Goal: Task Accomplishment & Management: Use online tool/utility

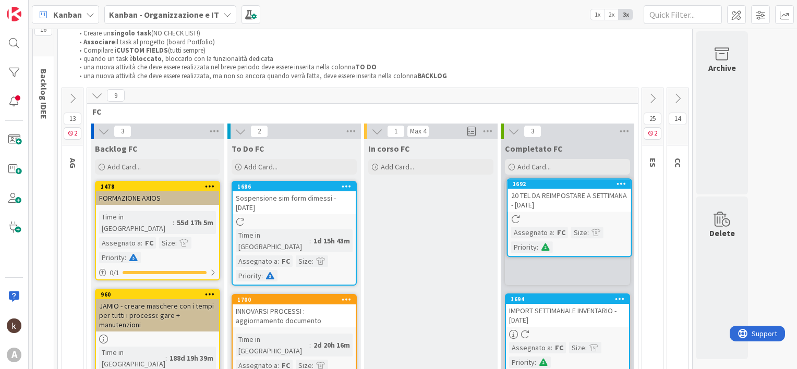
scroll to position [27, 0]
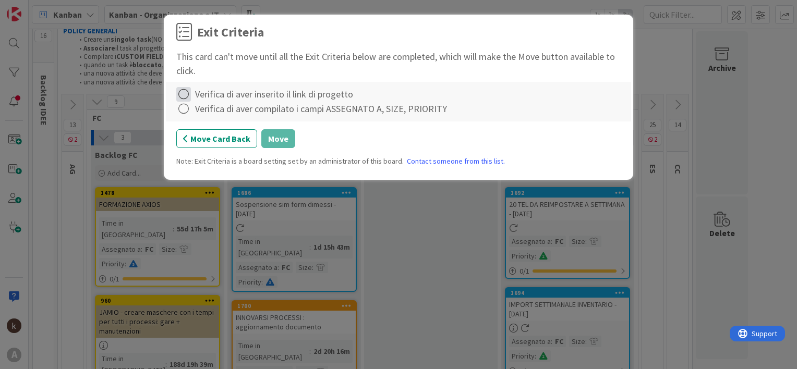
click at [186, 95] on icon at bounding box center [183, 94] width 15 height 15
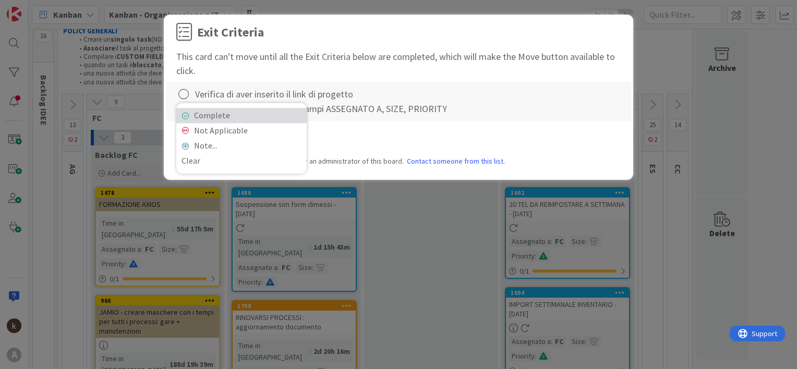
click at [203, 115] on link "Complete" at bounding box center [241, 115] width 130 height 15
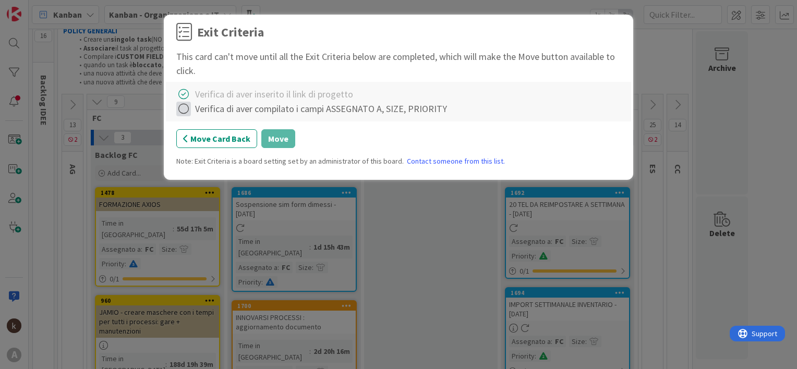
click at [184, 113] on icon at bounding box center [183, 109] width 15 height 15
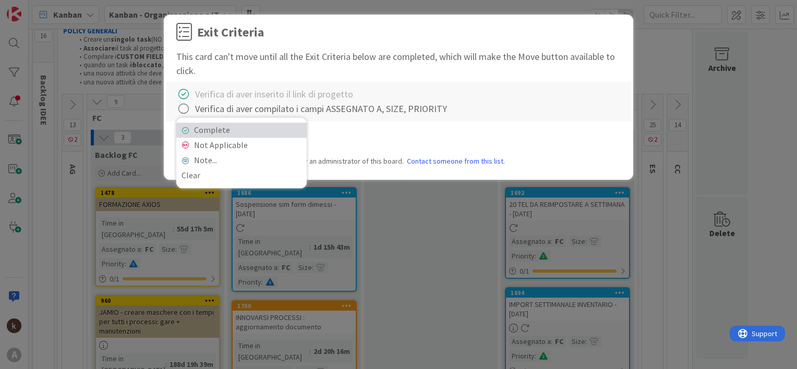
click at [202, 126] on link "Complete" at bounding box center [241, 130] width 130 height 15
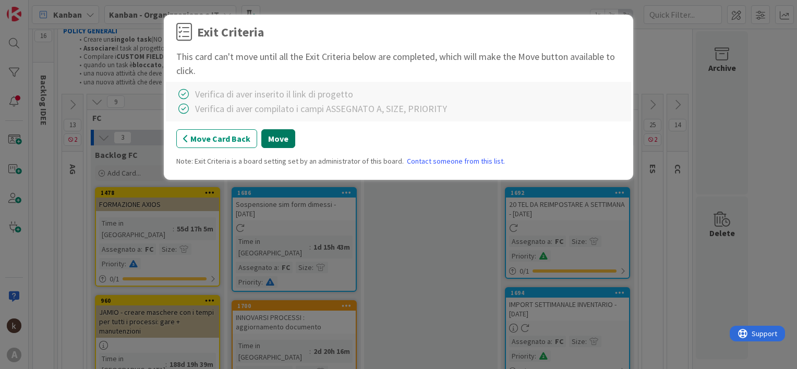
click at [270, 138] on button "Move" at bounding box center [278, 138] width 34 height 19
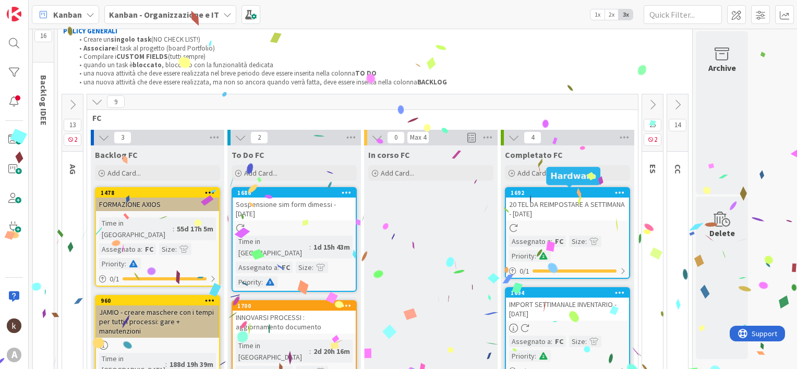
click at [566, 194] on div "1692" at bounding box center [570, 192] width 118 height 7
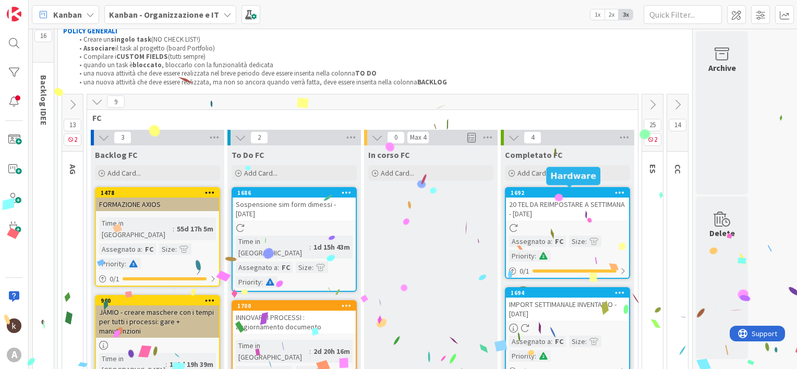
click at [566, 194] on div "1692" at bounding box center [570, 192] width 118 height 7
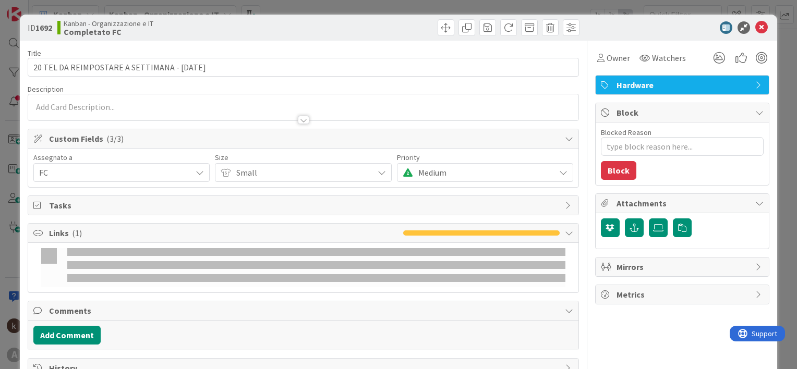
type textarea "x"
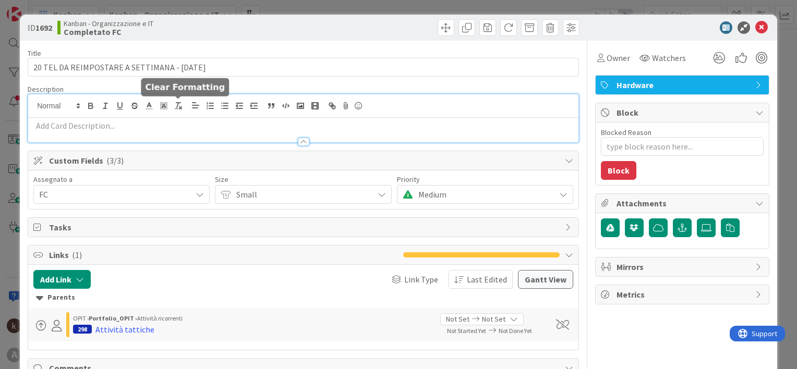
click at [180, 104] on div at bounding box center [303, 118] width 550 height 48
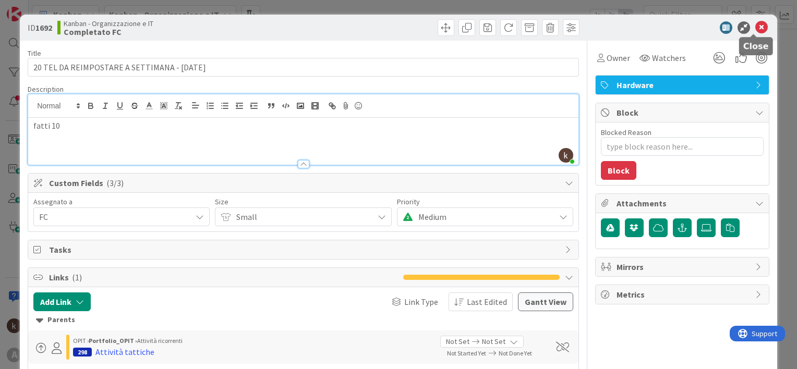
click at [755, 27] on icon at bounding box center [761, 27] width 13 height 13
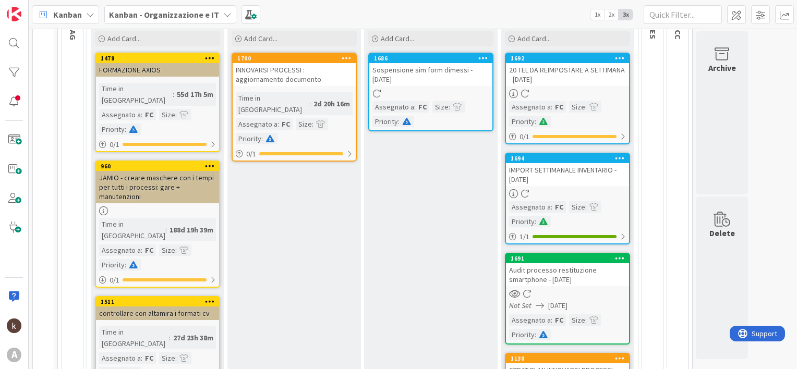
scroll to position [159, 0]
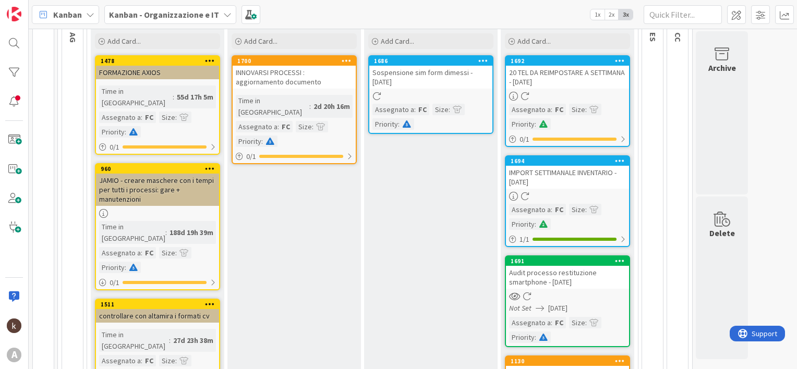
click at [210, 15] on b "Kanban - Organizzazione e IT" at bounding box center [164, 14] width 110 height 10
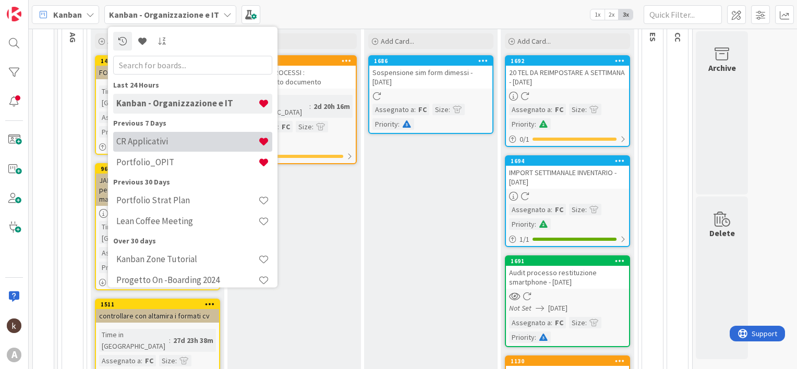
click at [150, 144] on h4 "CR Applicativi" at bounding box center [187, 142] width 142 height 10
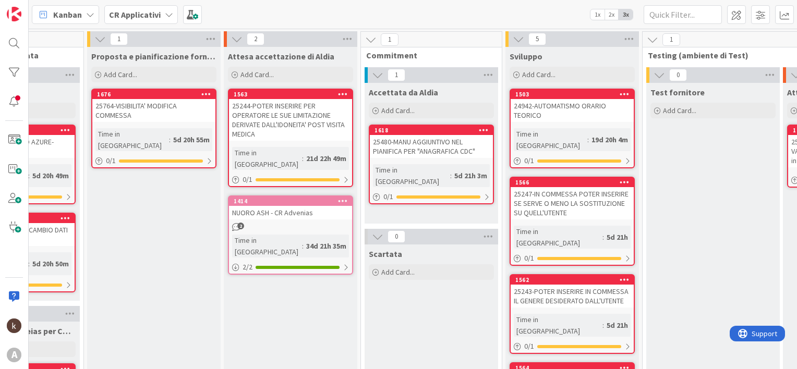
scroll to position [0, 373]
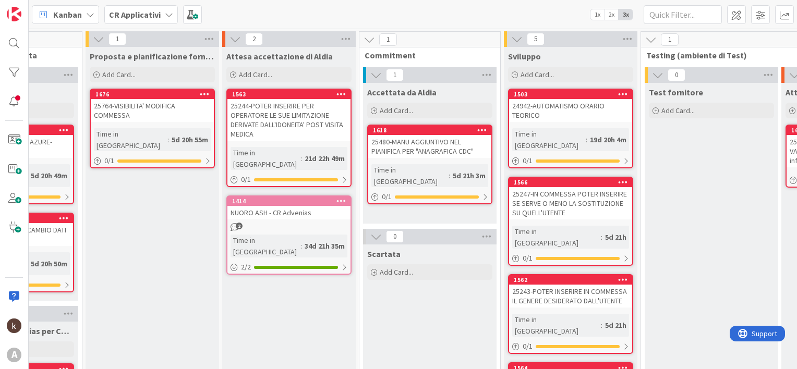
click at [278, 206] on div "NUORO ASH - CR Advenias" at bounding box center [288, 213] width 123 height 14
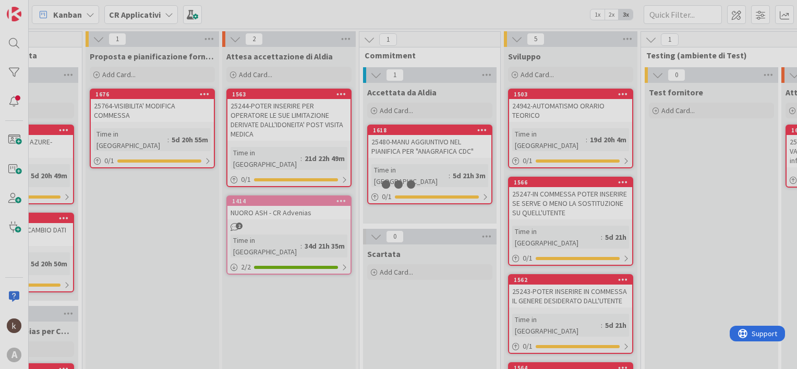
click at [278, 199] on div at bounding box center [398, 184] width 797 height 369
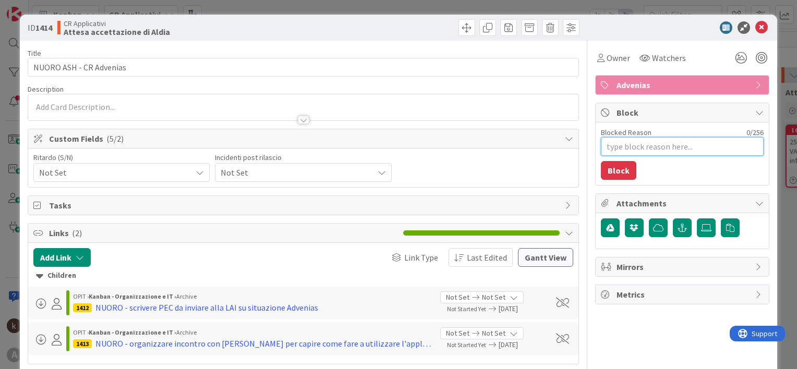
click at [613, 146] on textarea "Blocked Reason" at bounding box center [682, 146] width 163 height 19
type textarea "x"
type textarea "a"
type textarea "x"
type textarea "ac"
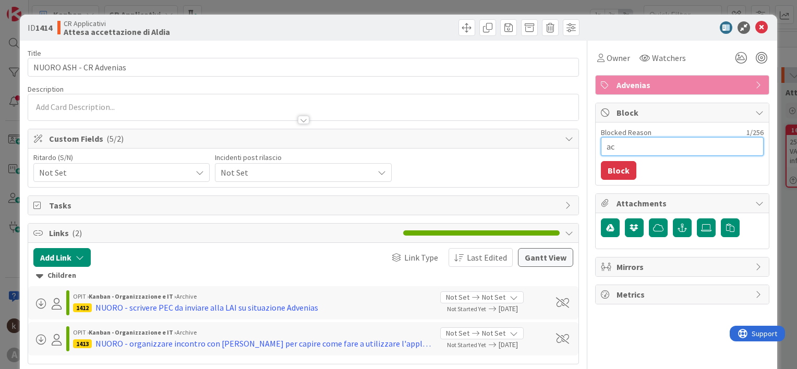
type textarea "x"
type textarea "acc"
type textarea "x"
type textarea "acco"
type textarea "x"
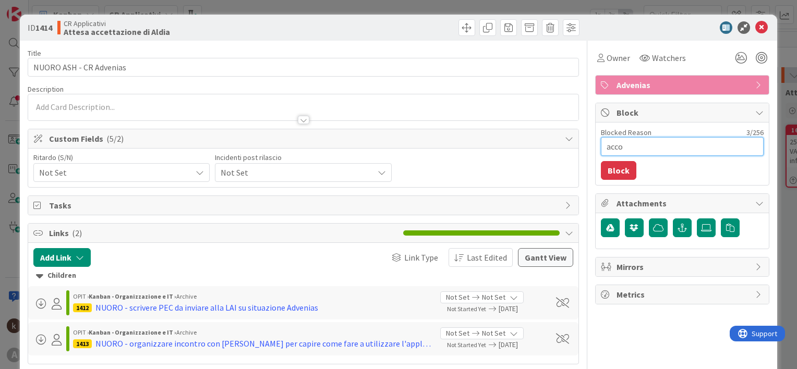
type textarea "accor"
type textarea "x"
type textarea "accord"
type textarea "x"
type textarea "accordo"
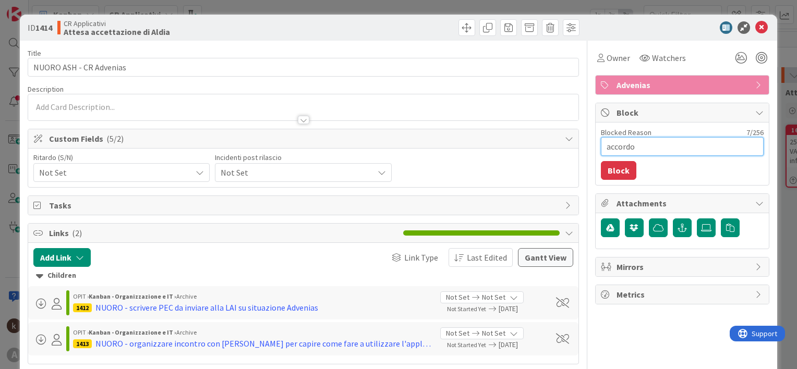
type textarea "x"
type textarea "accordo"
type textarea "x"
type textarea "accordo c"
type textarea "x"
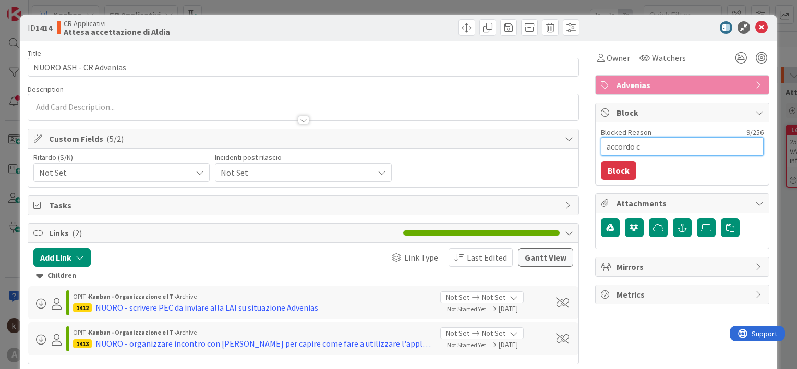
type textarea "accordo co"
type textarea "x"
type textarea "accordo con"
type textarea "x"
type textarea "accordo con"
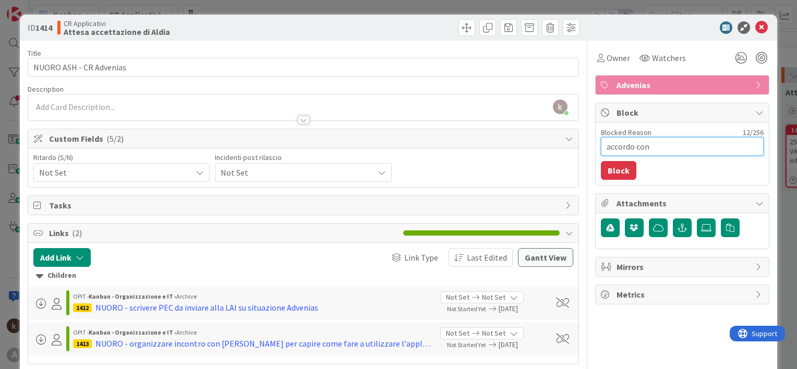
type textarea "x"
type textarea "accordo con l"
type textarea "x"
type textarea "accordo con la"
type textarea "x"
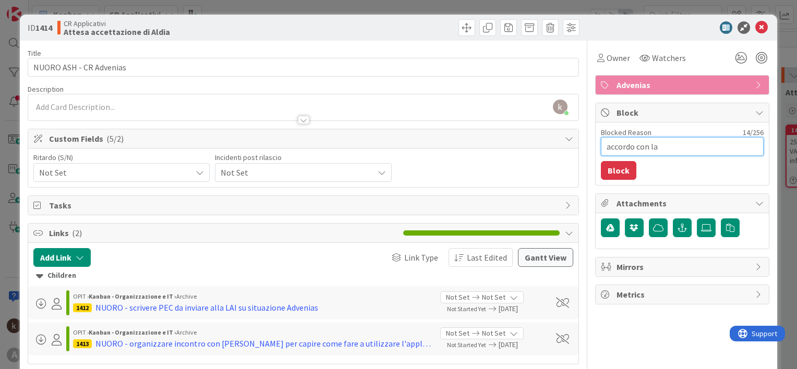
type textarea "accordo con la"
type textarea "x"
type textarea "accordo con la co"
type textarea "x"
type textarea "accordo con la com"
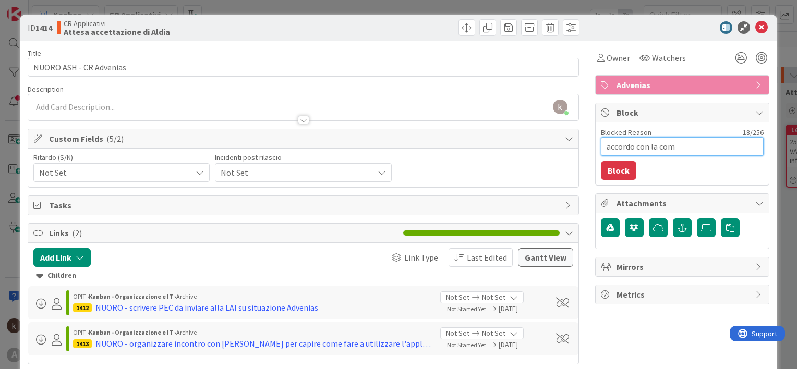
type textarea "x"
type textarea "accordo con la comm"
type textarea "x"
type textarea "accordo con la commi"
type textarea "x"
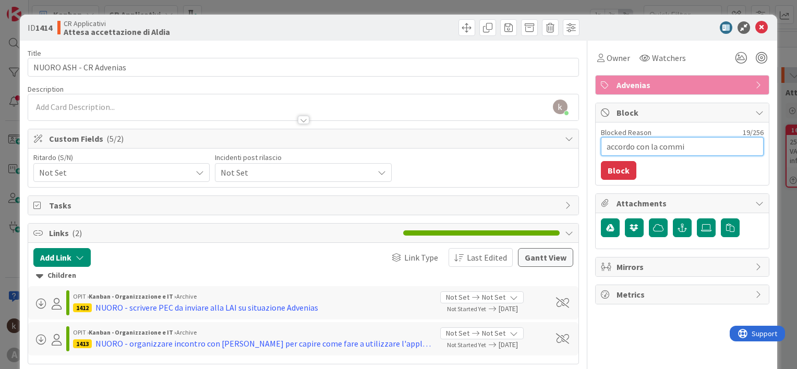
type textarea "accordo con la commit"
type textarea "x"
type textarea "accordo con la committe"
type textarea "x"
type textarea "accordo con la committenz"
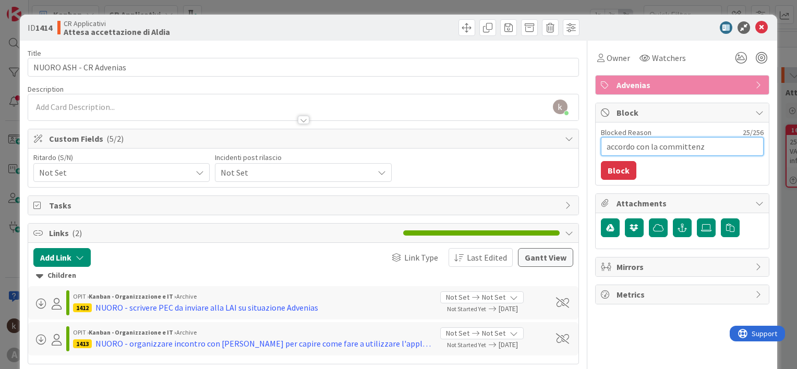
type textarea "x"
type textarea "accordo con la committenza"
type textarea "x"
type textarea "accordo con la committenza:"
type textarea "x"
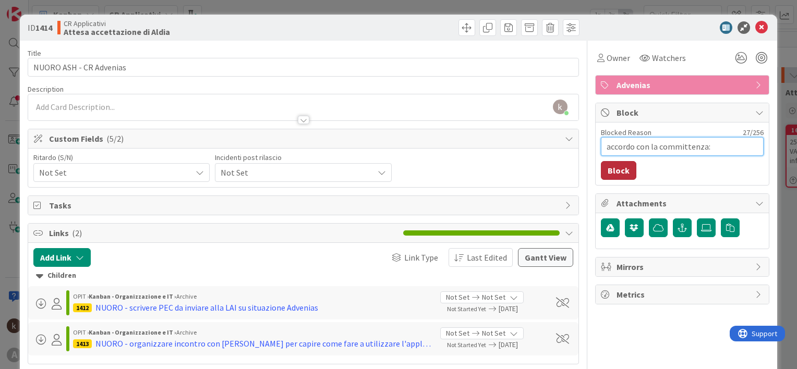
type textarea "accordo con la committenza:"
type textarea "x"
type textarea "accordo con la committenza: L"
type textarea "x"
type textarea "accordo con la committenza: La"
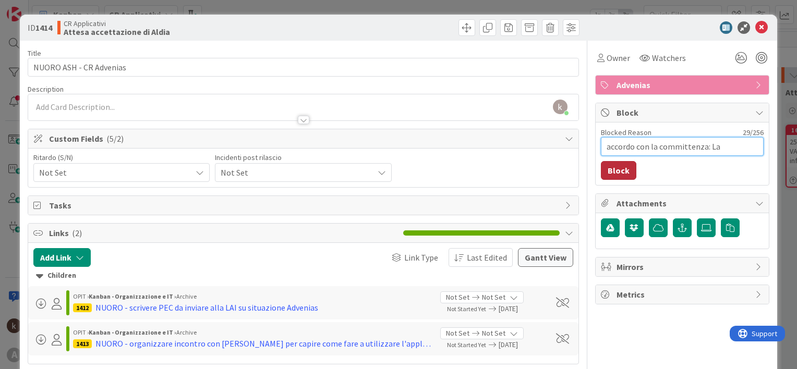
type textarea "x"
type textarea "accordo con la committenza: [PERSON_NAME]"
click at [614, 167] on button "Block" at bounding box center [618, 170] width 35 height 19
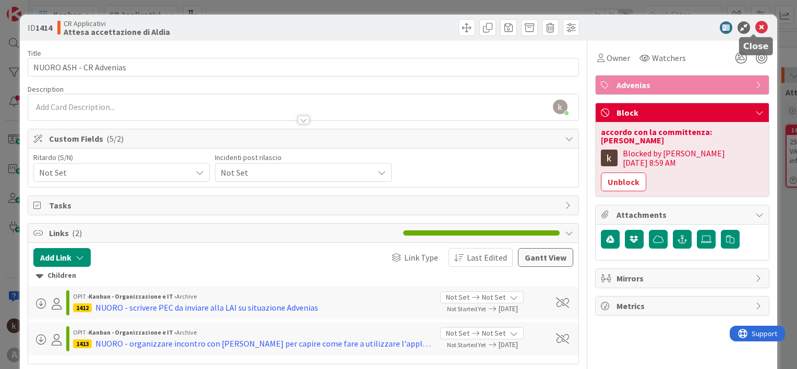
click at [755, 33] on icon at bounding box center [761, 27] width 13 height 13
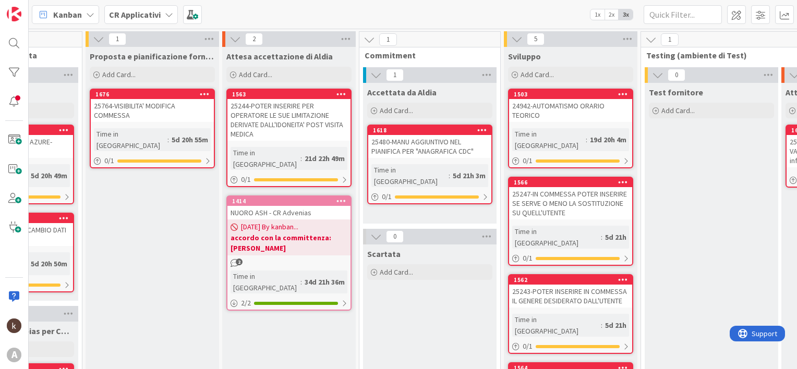
click at [150, 17] on b "CR Applicativi" at bounding box center [135, 14] width 52 height 10
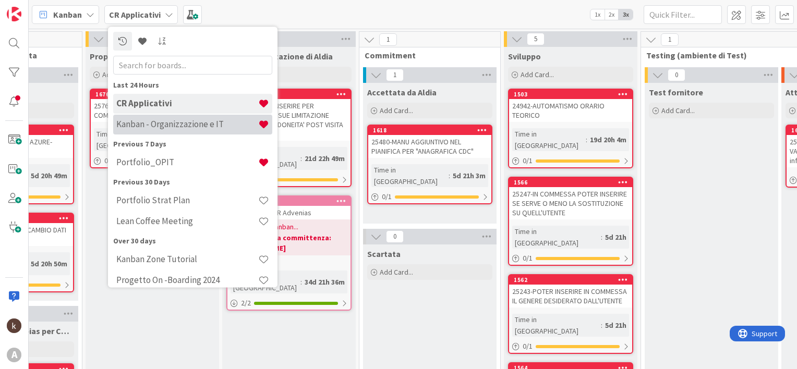
click at [172, 121] on h4 "Kanban - Organizzazione e IT" at bounding box center [187, 124] width 142 height 10
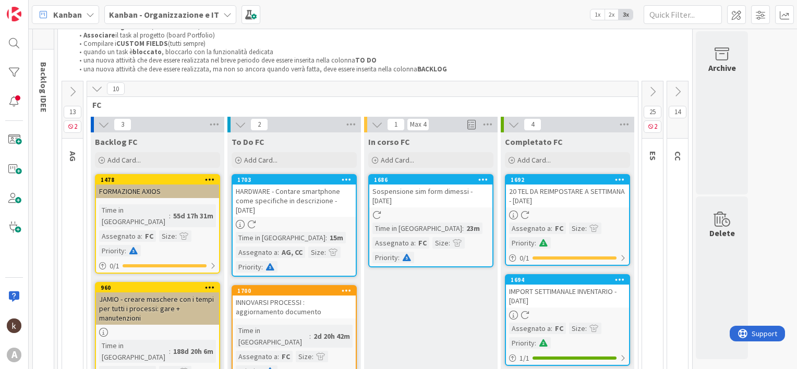
scroll to position [41, 0]
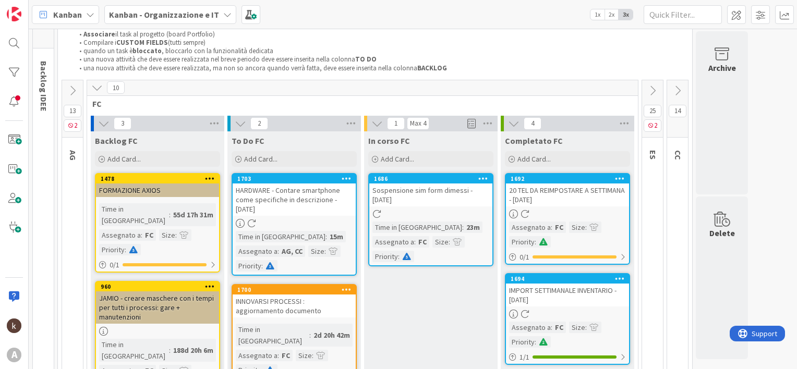
click at [676, 93] on icon at bounding box center [677, 90] width 11 height 11
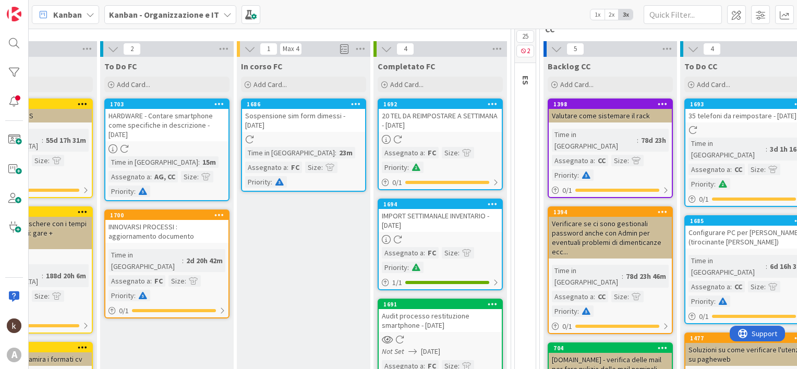
scroll to position [115, 125]
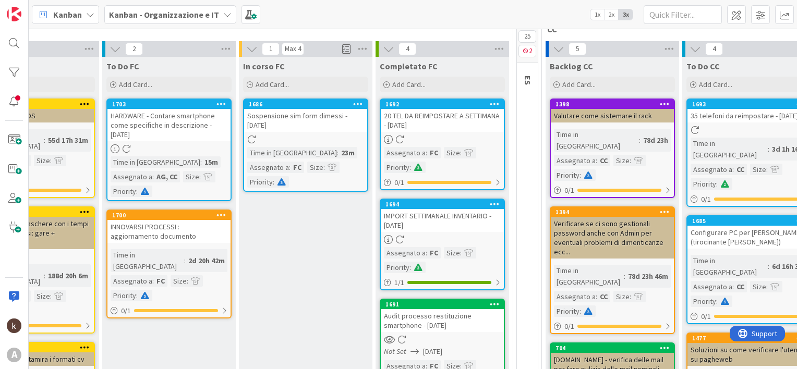
click at [222, 102] on icon at bounding box center [221, 103] width 10 height 7
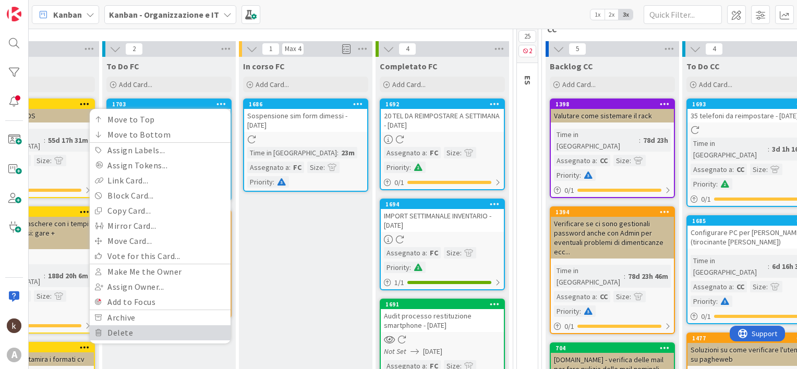
click at [128, 332] on link "Delete" at bounding box center [160, 332] width 141 height 15
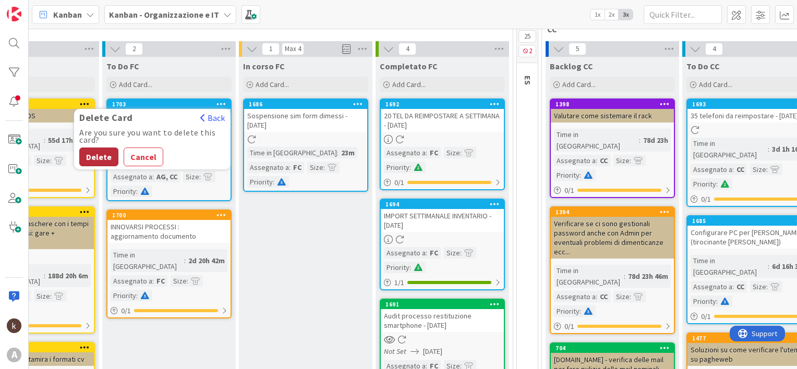
click at [103, 161] on button "Delete" at bounding box center [98, 157] width 39 height 19
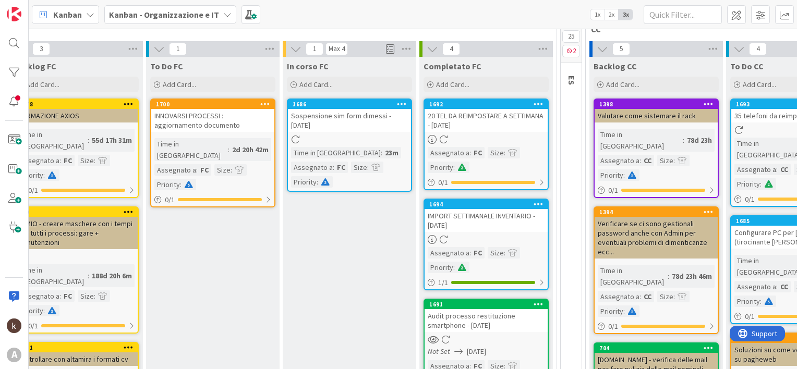
scroll to position [115, 94]
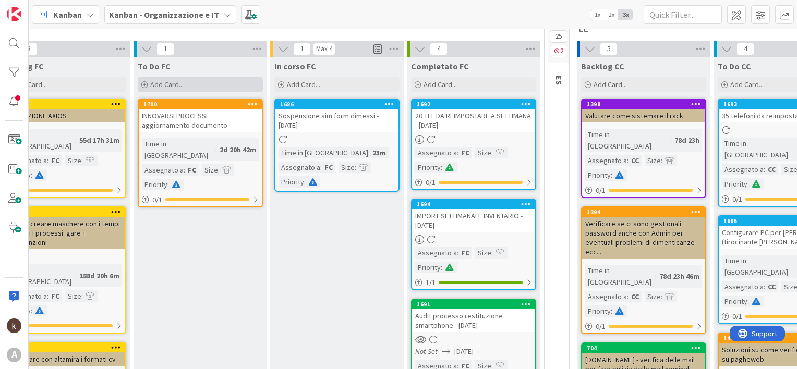
click at [161, 81] on span "Add Card..." at bounding box center [166, 84] width 33 height 9
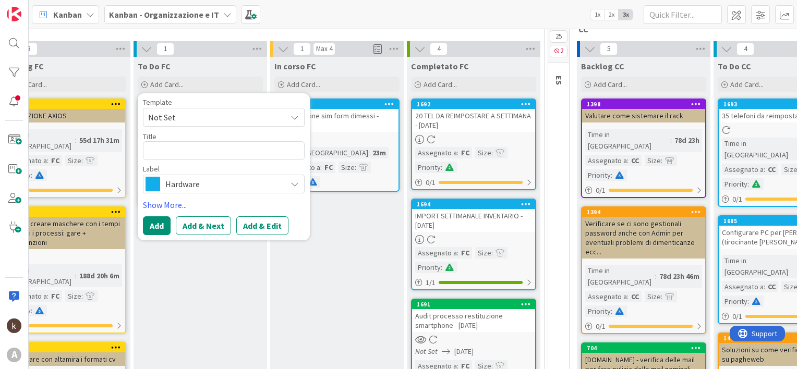
click at [187, 180] on span "Hardware" at bounding box center [223, 184] width 116 height 15
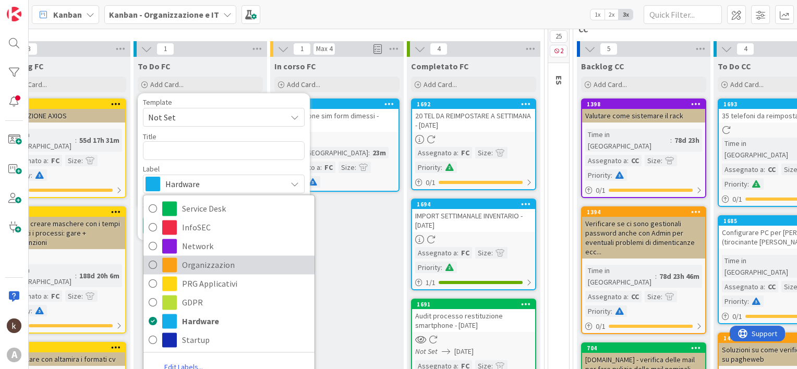
click at [202, 263] on span "Organizzazion" at bounding box center [245, 265] width 127 height 16
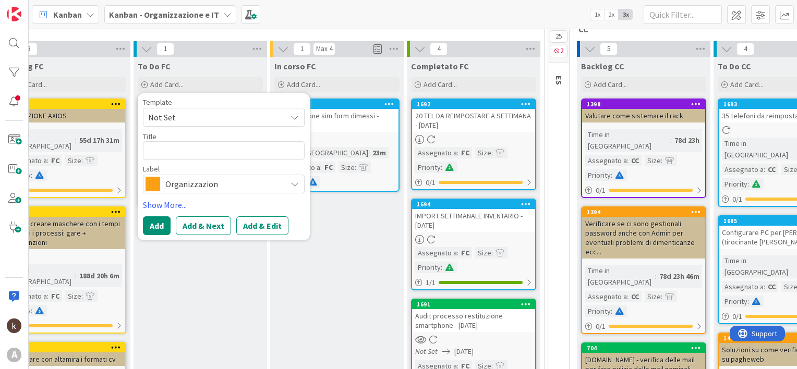
click at [236, 185] on span "Organizzazion" at bounding box center [223, 184] width 116 height 15
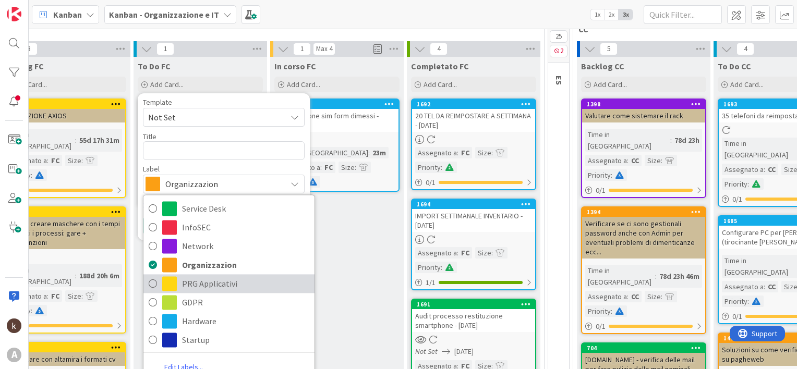
click at [209, 285] on span "PRG Applicativi" at bounding box center [245, 284] width 127 height 16
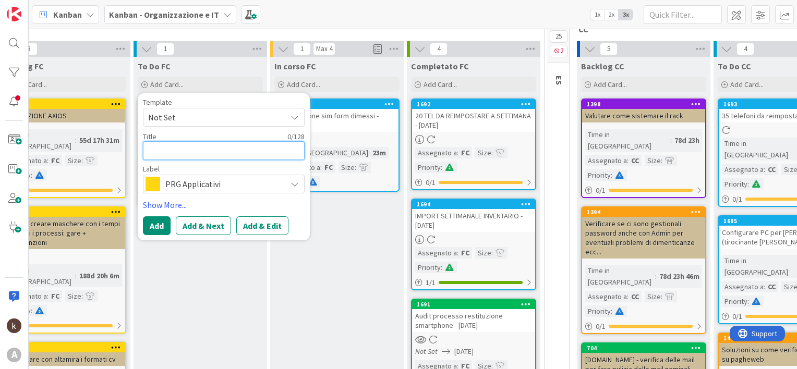
click at [184, 150] on textarea at bounding box center [224, 150] width 162 height 19
type textarea "x"
type textarea "S"
type textarea "x"
type textarea "SE"
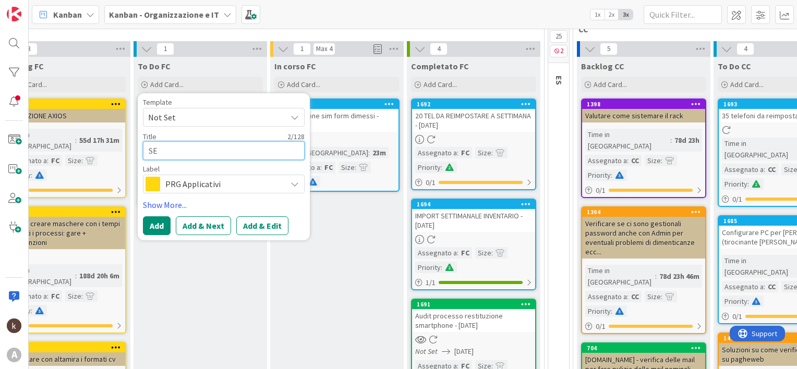
type textarea "x"
type textarea "SEN"
type textarea "x"
type textarea "SENT"
type textarea "x"
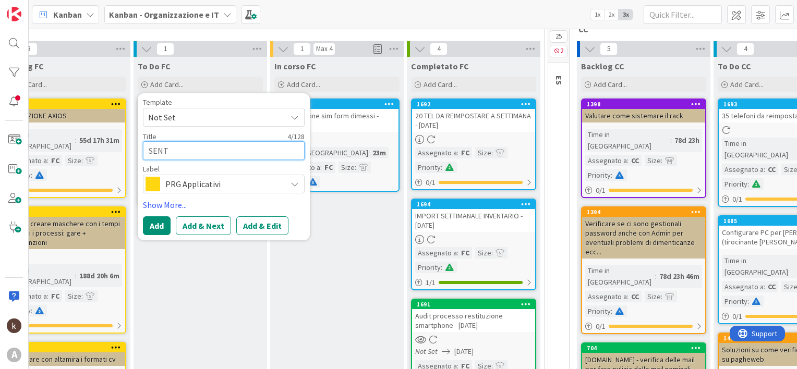
type textarea "SENTI"
type textarea "x"
type textarea "SENTIR"
type textarea "x"
type textarea "SENTIRE"
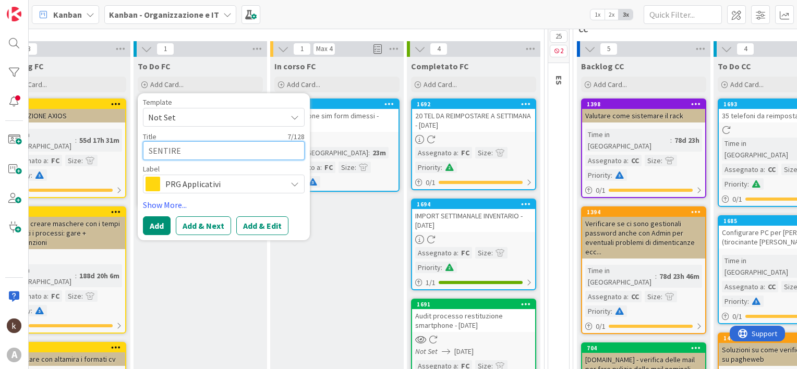
type textarea "x"
type textarea "SENTIRE"
type textarea "x"
type textarea "SENTIRE S"
type textarea "x"
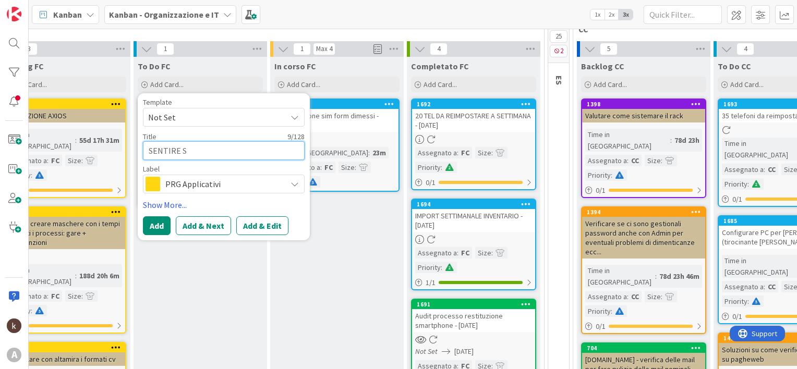
type textarea "SENTIRE SI"
type textarea "x"
type textarea "SENTIRE SIM"
type textarea "x"
type textarea "SENTIRE SIMO"
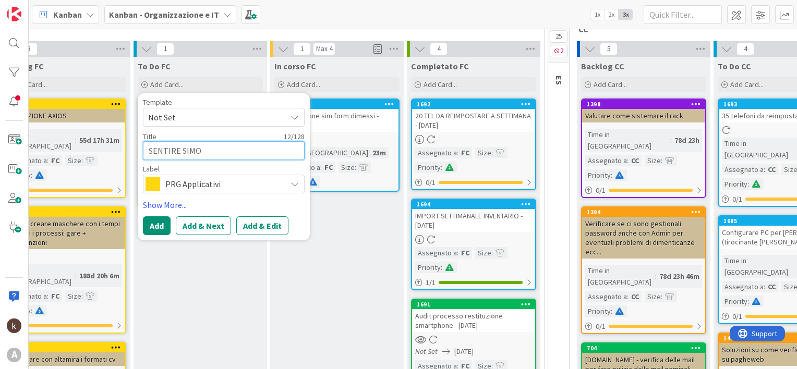
type textarea "x"
type textarea "SENTIRE [PERSON_NAME]"
type textarea "x"
type textarea "SENTIRE [PERSON_NAME]"
type textarea "x"
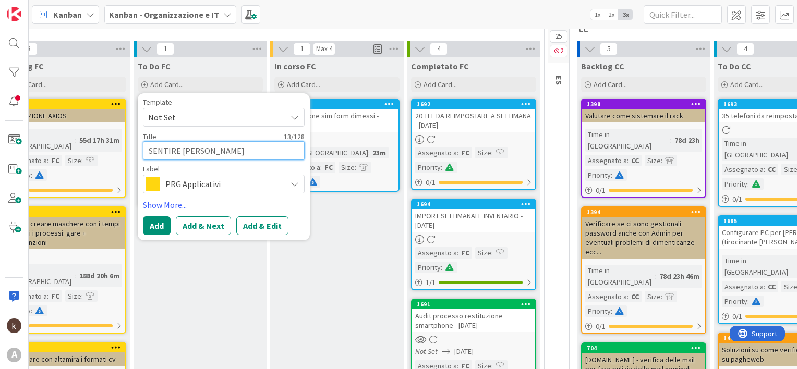
type textarea "SENTIRE [PERSON_NAME]"
type textarea "x"
type textarea "SENTIRE [PERSON_NAME]"
type textarea "x"
type textarea "SENTIRE [PERSON_NAME]"
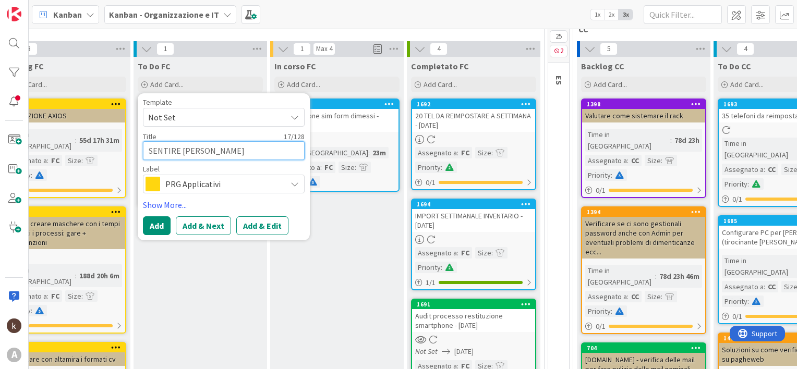
type textarea "x"
type textarea "SENTIRE [PERSON_NAME]"
type textarea "x"
type textarea "SENTIRE [PERSON_NAME]"
type textarea "x"
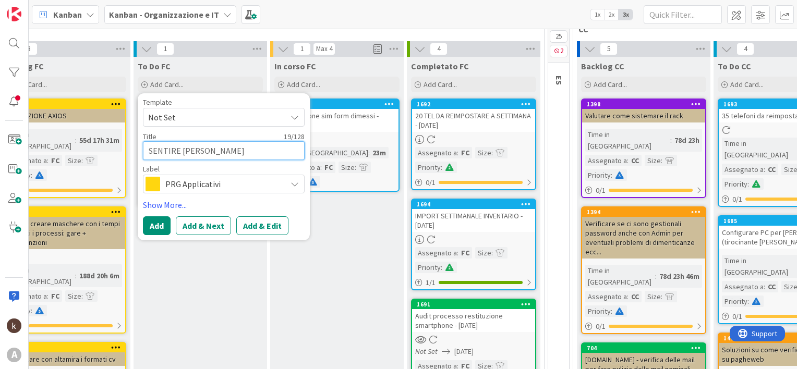
type textarea "SENTIRE [PERSON_NAME] P"
type textarea "x"
type textarea "SENTIRE [PERSON_NAME] PE"
type textarea "x"
type textarea "SENTIRE [PERSON_NAME] PER"
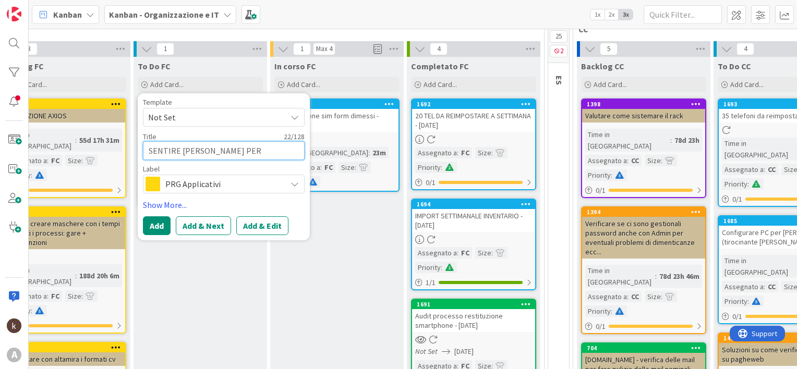
type textarea "x"
type textarea "SENTIRE [PERSON_NAME] PER"
type textarea "x"
type textarea "SENTIRE [PERSON_NAME] KRC PER A"
type textarea "x"
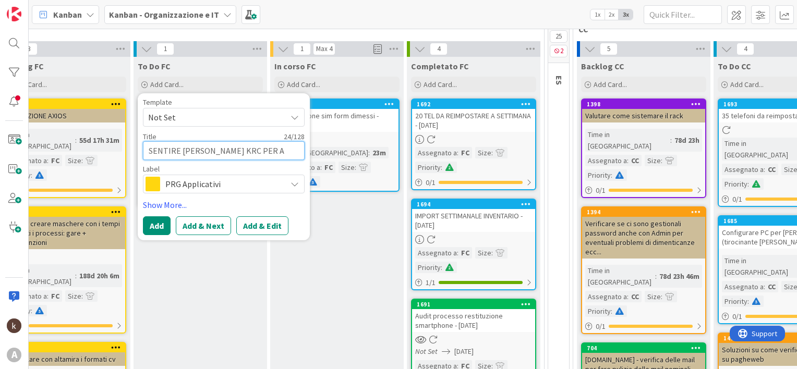
type textarea "SENTIRE [PERSON_NAME] KRC PER AG"
type textarea "x"
type textarea "SENTIRE [PERSON_NAME] PER AGG"
type textarea "x"
type textarea "SENTIRE [PERSON_NAME] PER AGGI"
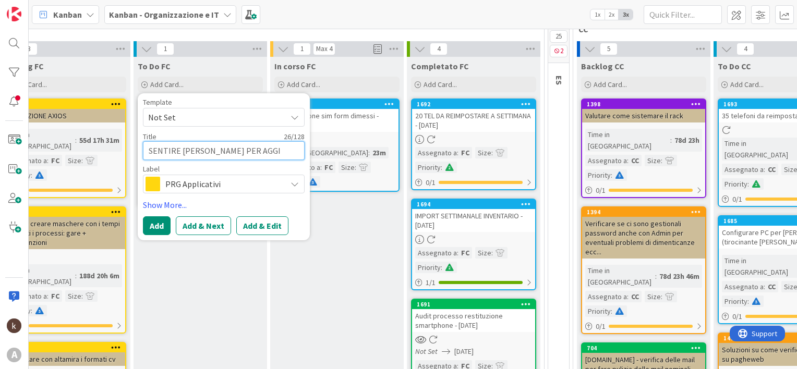
type textarea "x"
type textarea "SENTIRE [PERSON_NAME] PER AGGIO"
type textarea "x"
type textarea "SENTIRE [PERSON_NAME] PER AGGIOR"
type textarea "x"
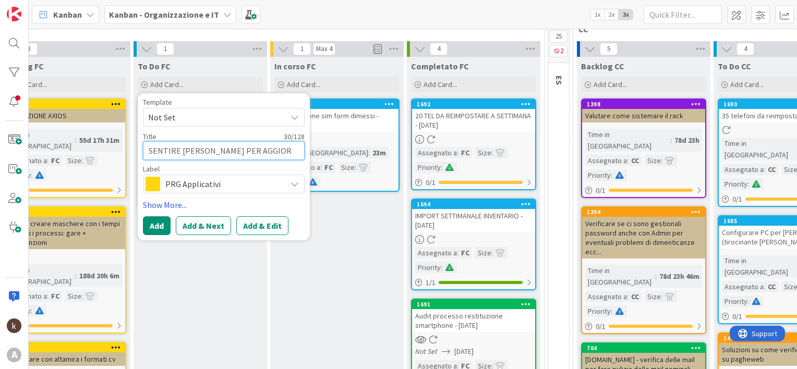
type textarea "SENTIRE [PERSON_NAME] KRC PER AGGIORN"
type textarea "x"
type textarea "SENTIRE [PERSON_NAME] KRC PER AGGIORNA"
type textarea "x"
type textarea "SENTIRE [PERSON_NAME] PER AGGIORNAM"
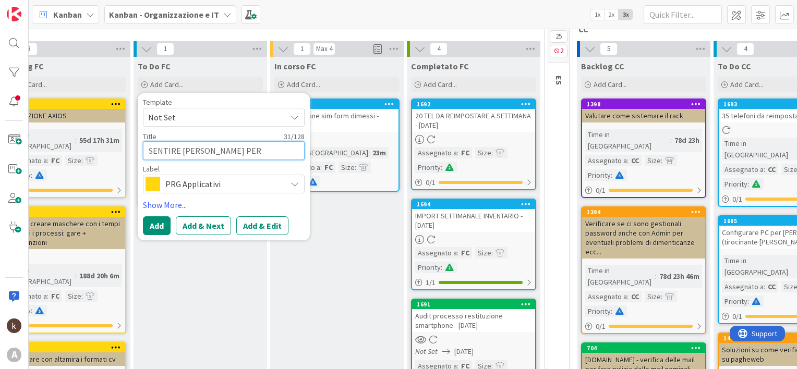
type textarea "x"
type textarea "SENTIRE [PERSON_NAME] KRC PER AGGIORNAME"
type textarea "x"
type textarea "SENTIRE [PERSON_NAME] PER AGGIORNAMEN"
type textarea "x"
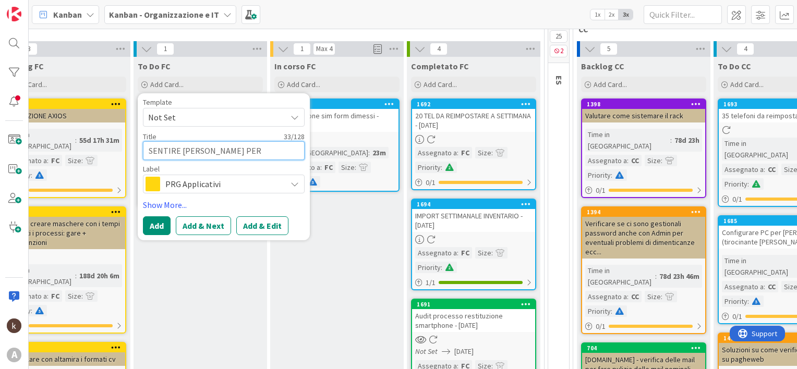
type textarea "SENTIRE [PERSON_NAME] KRC PER AGGIORNAMENT"
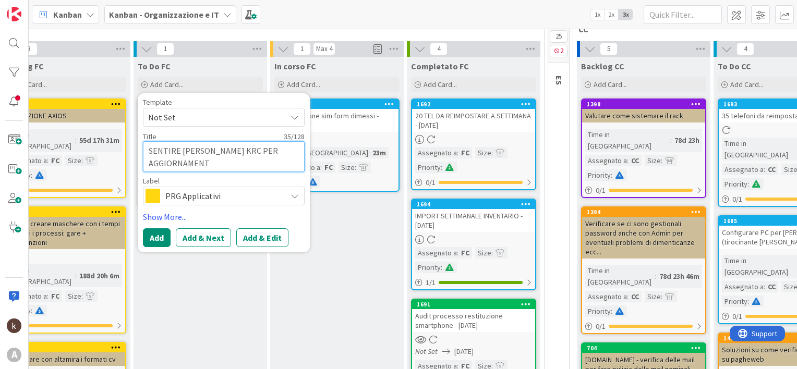
type textarea "x"
type textarea "SENTIRE [PERSON_NAME] KRC PER AGGIORNAMENTO"
click at [155, 237] on button "Add" at bounding box center [157, 237] width 28 height 19
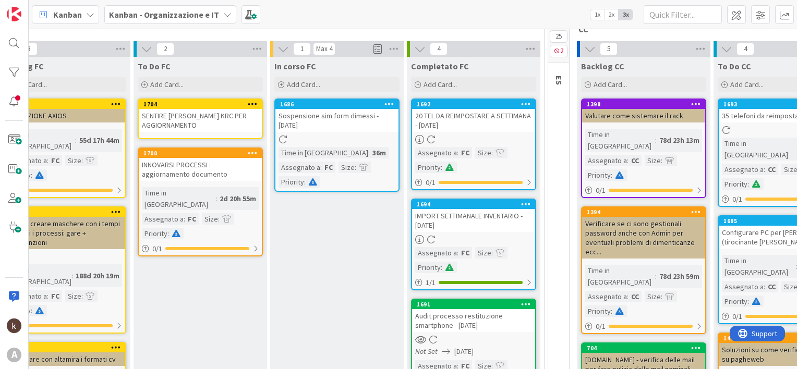
click at [191, 117] on div "SENTIRE [PERSON_NAME] KRC PER AGGIORNAMENTO" at bounding box center [200, 120] width 123 height 23
click at [191, 117] on div "16 Backlog IDEE 62 4 POLICY GENERALI Creare un singolo task (NO CHECK LIST!) As…" at bounding box center [413, 199] width 768 height 341
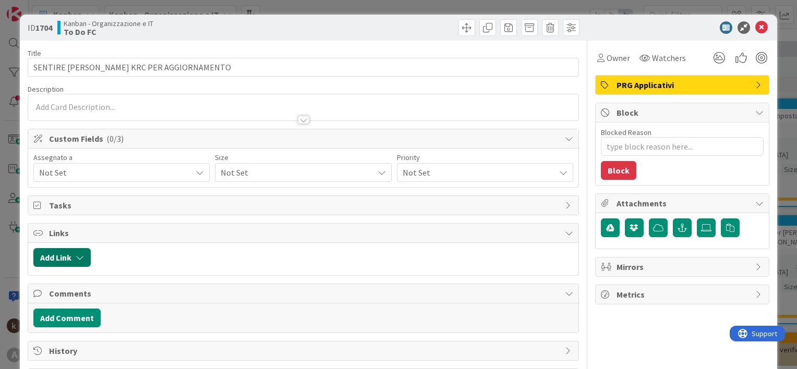
type textarea "x"
click at [52, 256] on button "Add Link" at bounding box center [61, 257] width 57 height 19
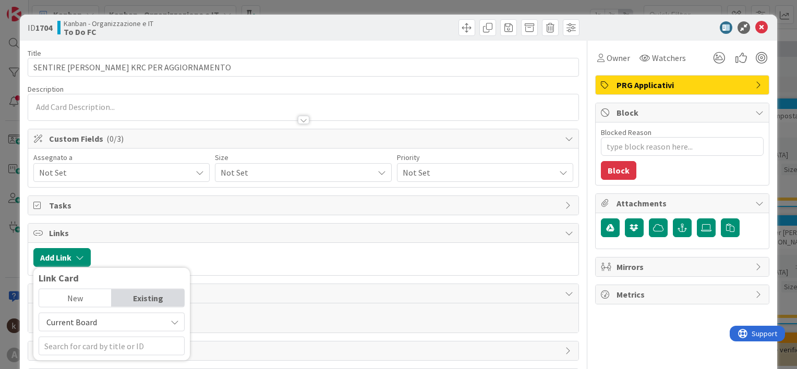
click at [101, 319] on span "Current Board" at bounding box center [102, 322] width 117 height 15
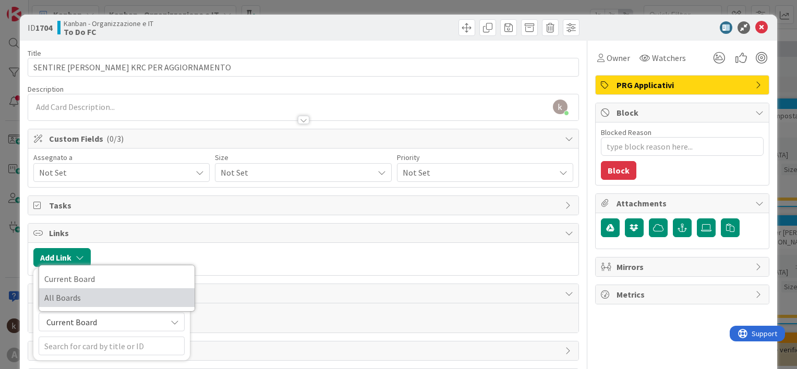
click at [81, 297] on span "All Boards" at bounding box center [116, 298] width 145 height 16
click at [100, 327] on span "All Boards" at bounding box center [102, 322] width 117 height 15
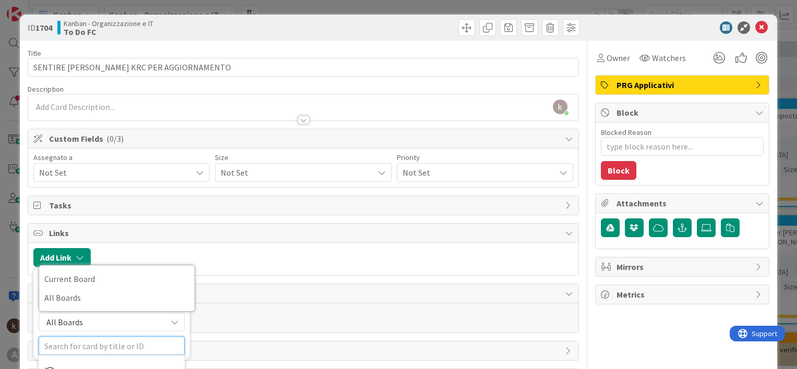
click at [92, 350] on input "text" at bounding box center [112, 346] width 146 height 19
type input "STRAT"
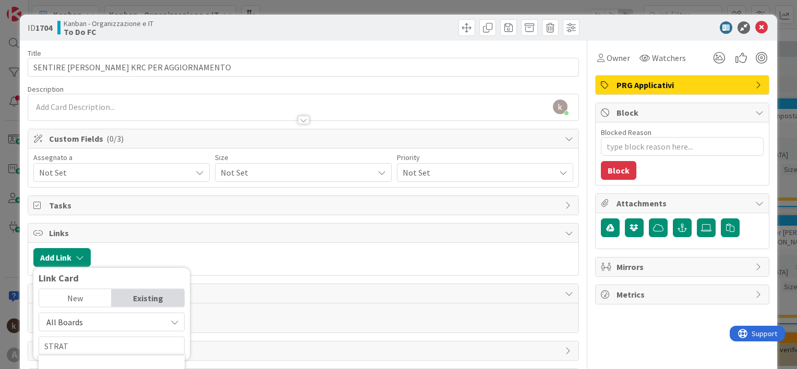
scroll to position [108, 0]
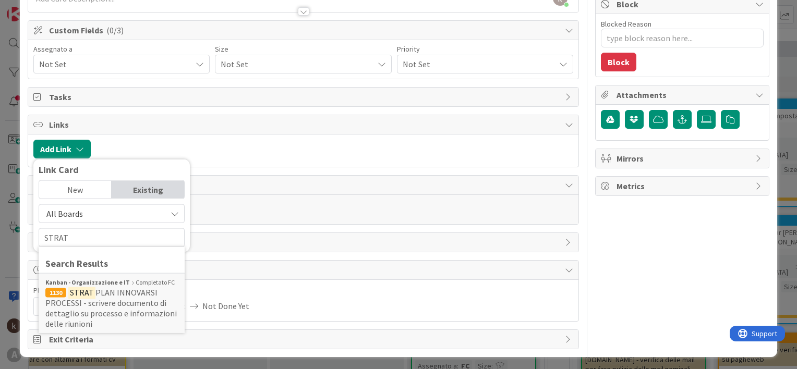
click at [87, 211] on span "All Boards" at bounding box center [102, 214] width 117 height 15
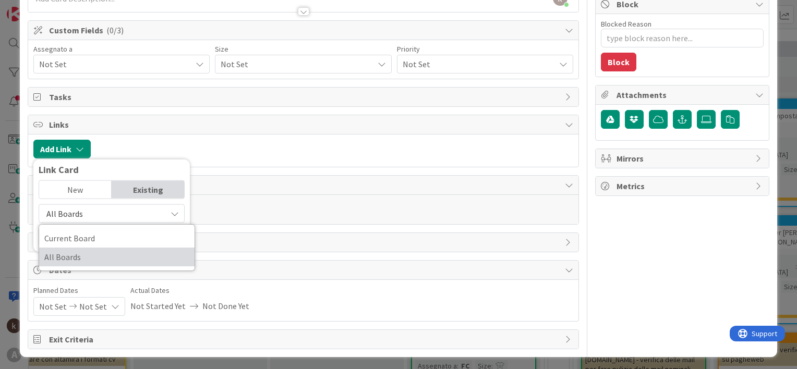
click at [98, 260] on span "All Boards" at bounding box center [116, 257] width 145 height 16
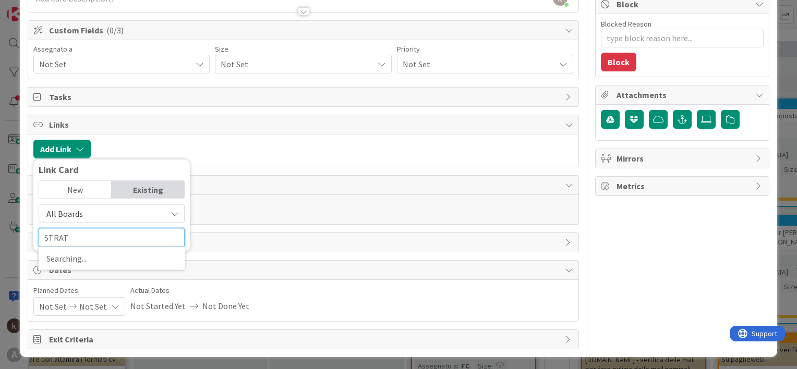
click at [97, 241] on input "STRAT" at bounding box center [112, 237] width 146 height 19
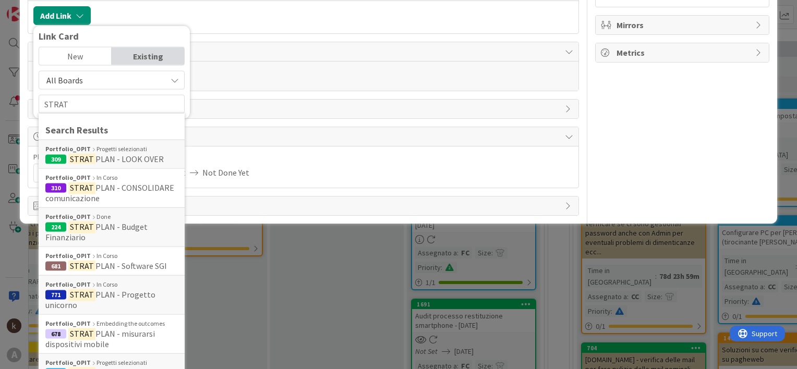
scroll to position [244, 0]
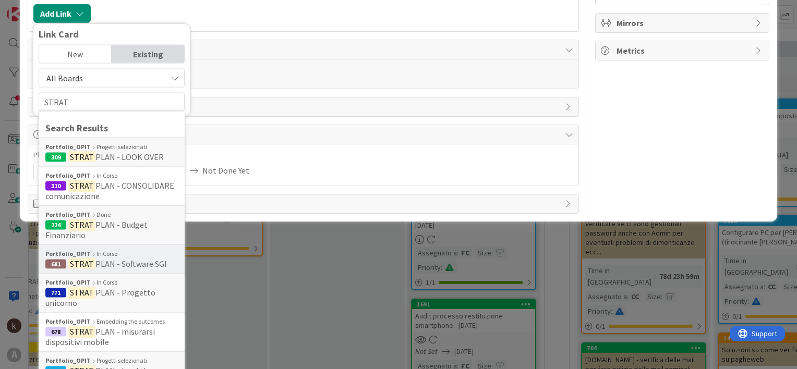
click at [123, 251] on div "Portfolio_OPIT In [GEOGRAPHIC_DATA]" at bounding box center [111, 253] width 132 height 9
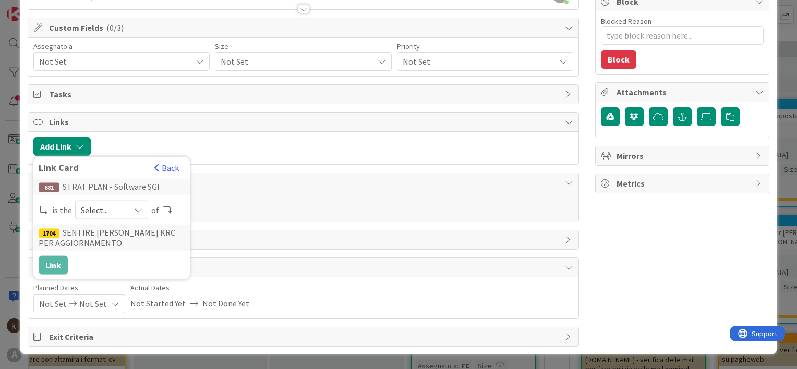
scroll to position [108, 0]
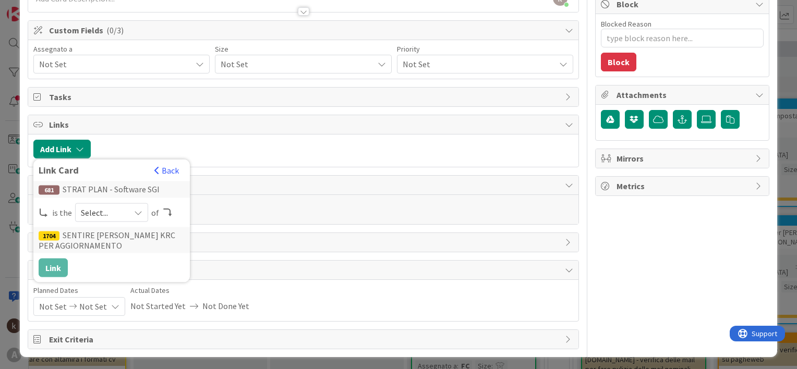
click at [100, 211] on span "Select..." at bounding box center [103, 212] width 44 height 15
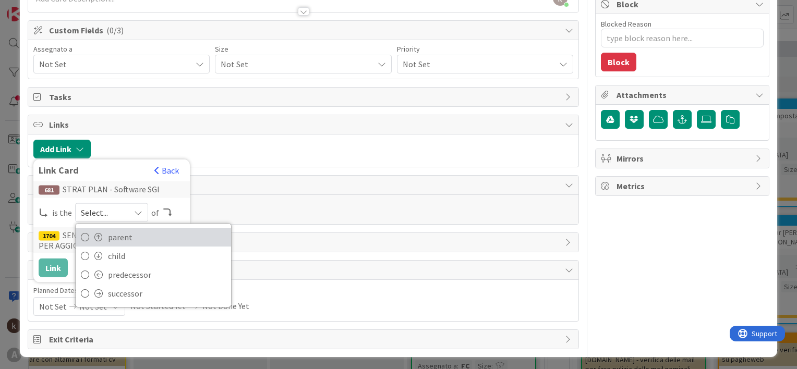
click at [118, 235] on span "parent" at bounding box center [167, 237] width 118 height 16
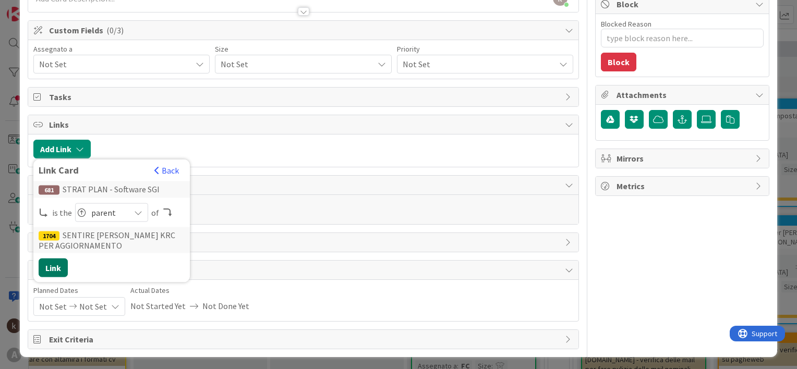
click at [49, 264] on button "Link" at bounding box center [53, 268] width 29 height 19
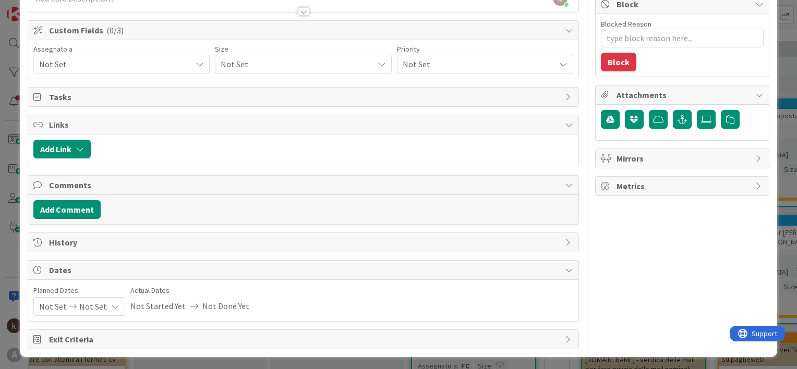
scroll to position [0, 0]
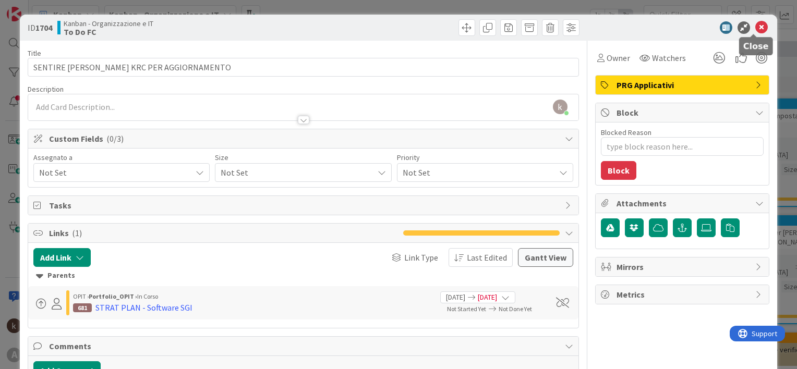
click at [755, 28] on icon at bounding box center [761, 27] width 13 height 13
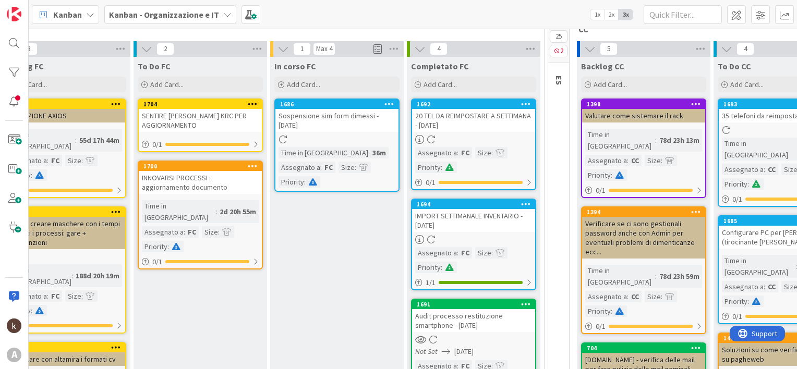
click at [235, 111] on div "SENTIRE [PERSON_NAME] KRC PER AGGIORNAMENTO" at bounding box center [200, 120] width 123 height 23
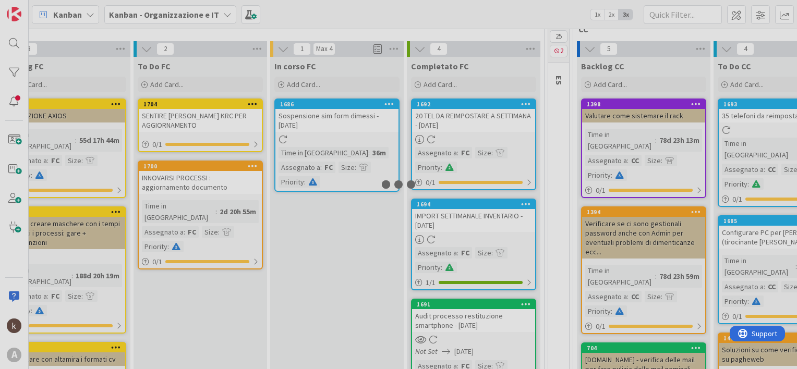
click at [235, 111] on div at bounding box center [398, 184] width 797 height 369
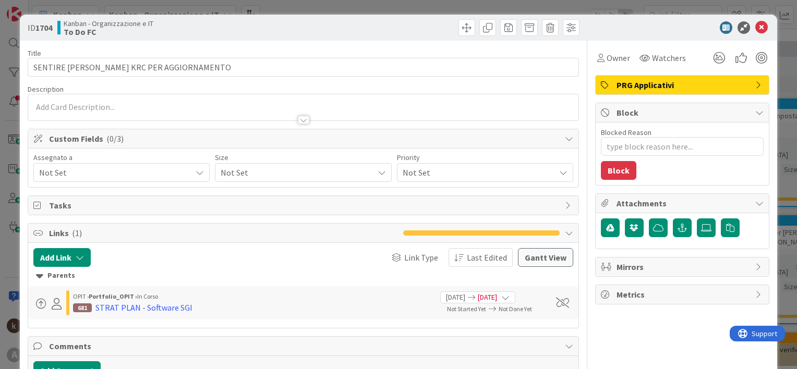
click at [134, 169] on span "Not Set" at bounding box center [115, 172] width 152 height 13
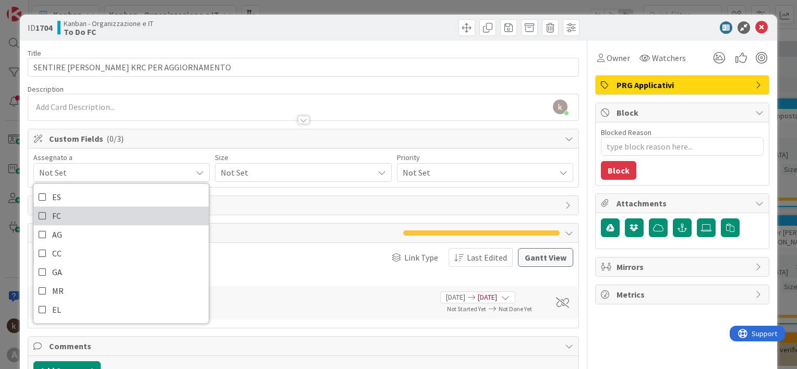
click at [68, 214] on link "FC" at bounding box center [120, 216] width 175 height 19
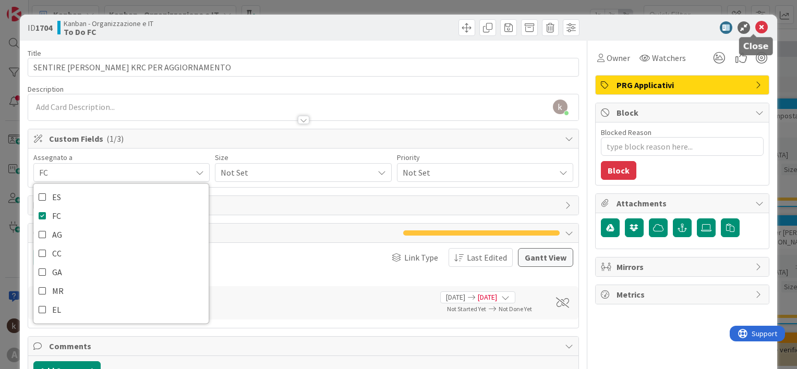
click at [755, 27] on icon at bounding box center [761, 27] width 13 height 13
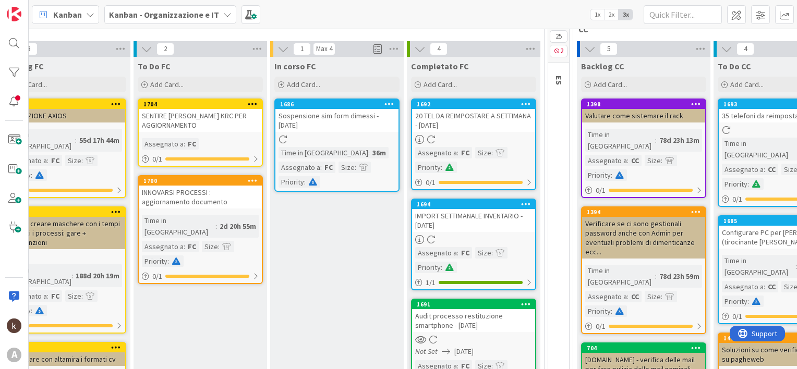
click at [193, 123] on div "SENTIRE [PERSON_NAME] KRC PER AGGIORNAMENTO" at bounding box center [200, 120] width 123 height 23
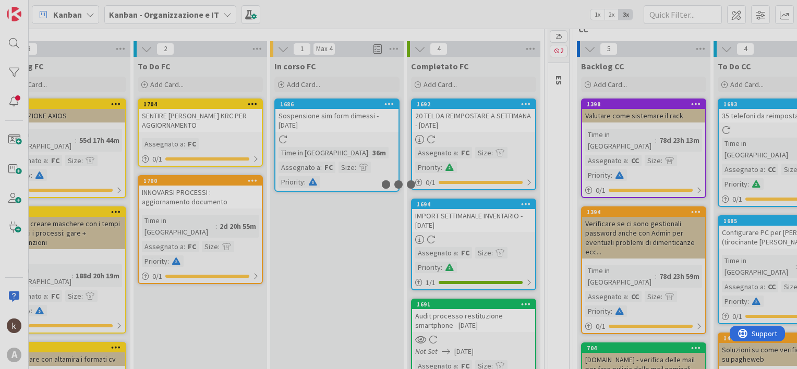
click at [193, 123] on div at bounding box center [398, 184] width 797 height 369
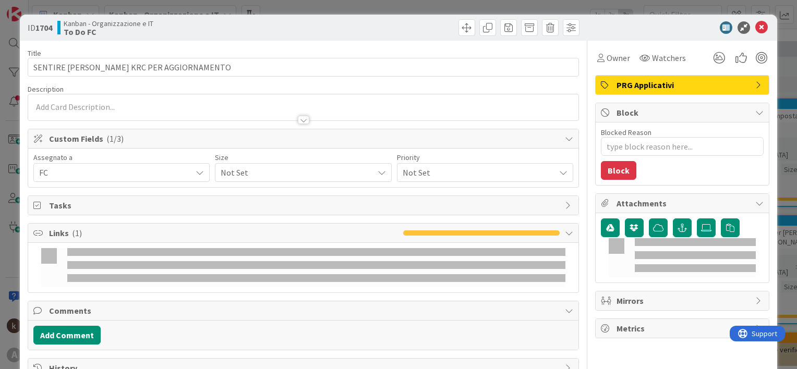
type textarea "x"
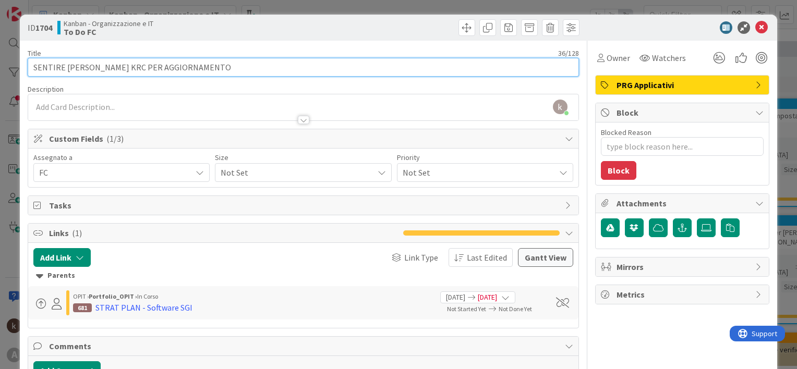
click at [240, 69] on input "SENTIRE [PERSON_NAME] KRC PER AGGIORNAMENTO" at bounding box center [303, 67] width 551 height 19
type input "SENTIRE [PERSON_NAME] PER AGGIORNAMENTO post"
type textarea "x"
type input "SENTIRE [PERSON_NAME] PER AGGIORNAMENTO post vacanz"
type textarea "x"
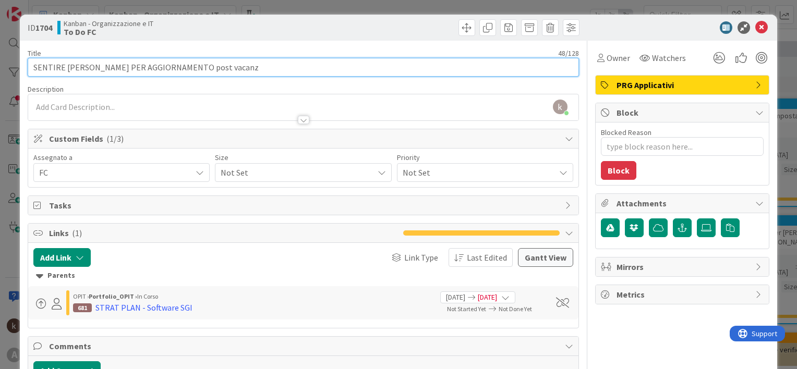
type input "SENTIRE [PERSON_NAME] KRC PER AGGIORNAMENTO post vacanze"
type textarea "x"
type input "SENTIRE [PERSON_NAME] KRC PER AGGIORNAMENTO post vacanze"
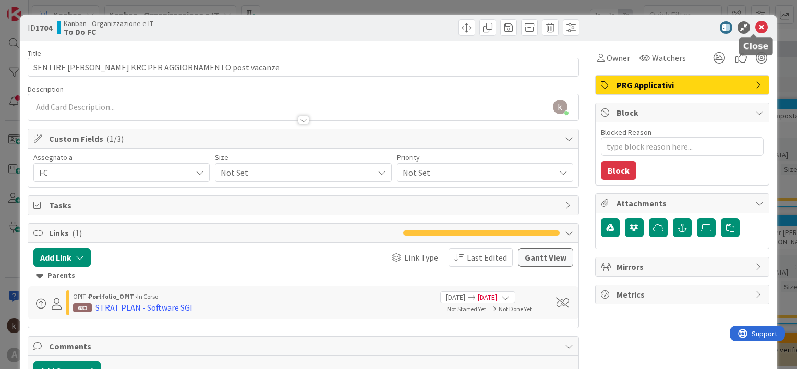
click at [755, 25] on icon at bounding box center [761, 27] width 13 height 13
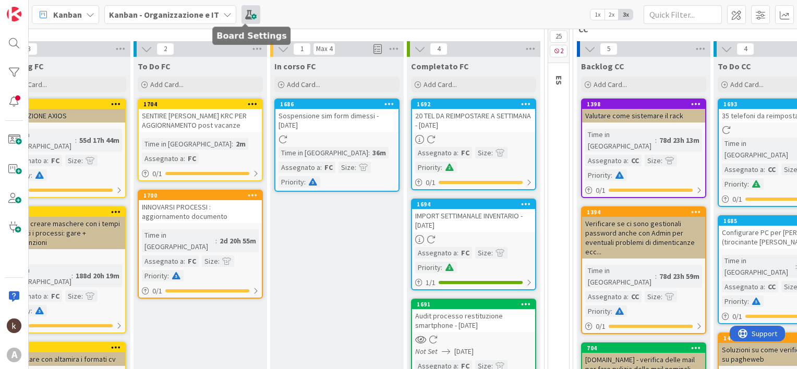
click at [244, 15] on span at bounding box center [250, 14] width 19 height 19
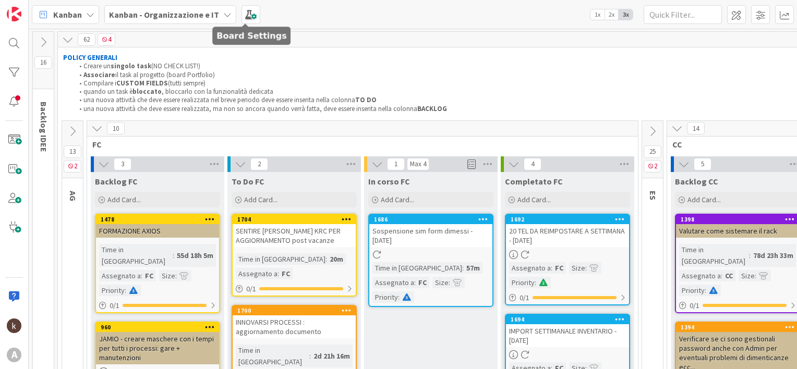
click at [244, 15] on span at bounding box center [250, 14] width 19 height 19
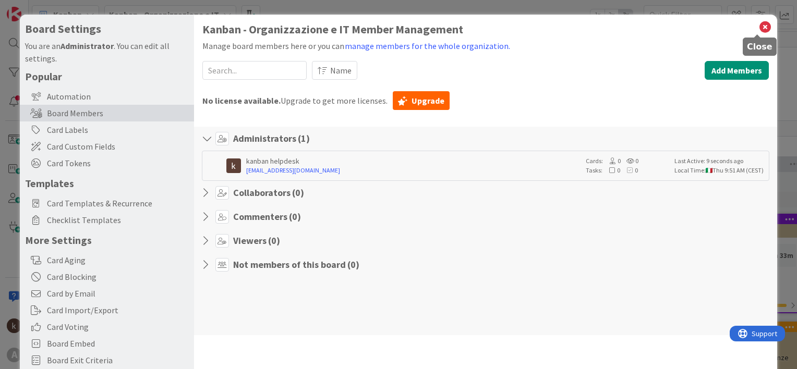
click at [758, 25] on icon at bounding box center [765, 27] width 14 height 15
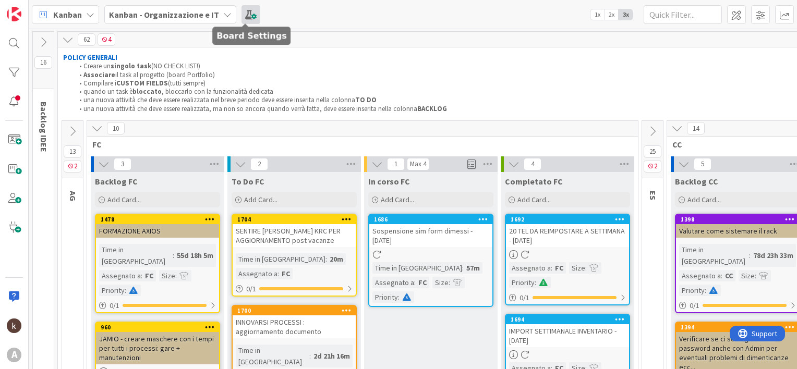
click at [242, 10] on span at bounding box center [250, 14] width 19 height 19
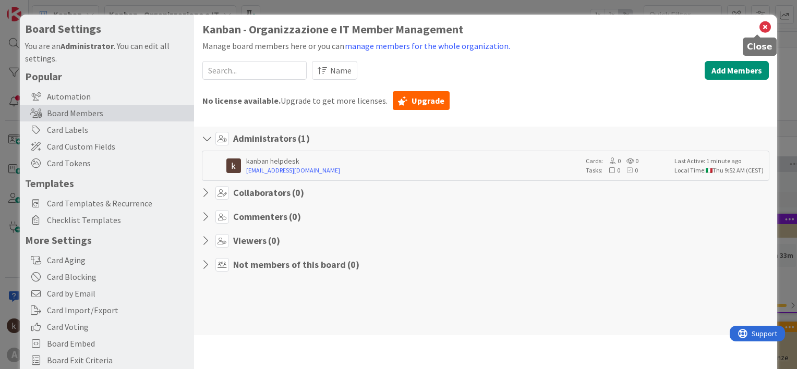
click at [759, 26] on icon at bounding box center [765, 27] width 14 height 15
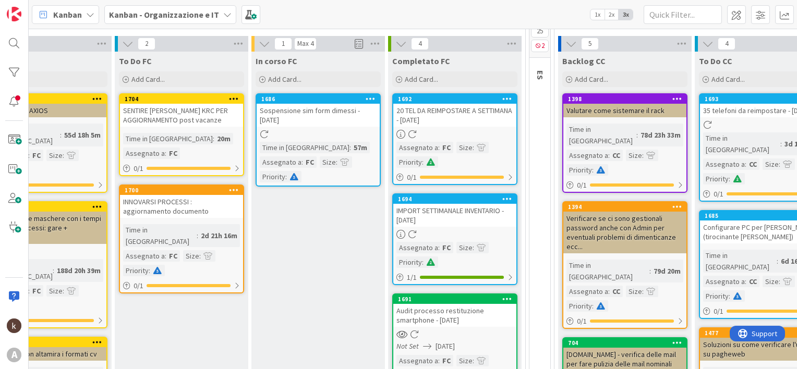
scroll to position [147, 113]
